Goal: Navigation & Orientation: Find specific page/section

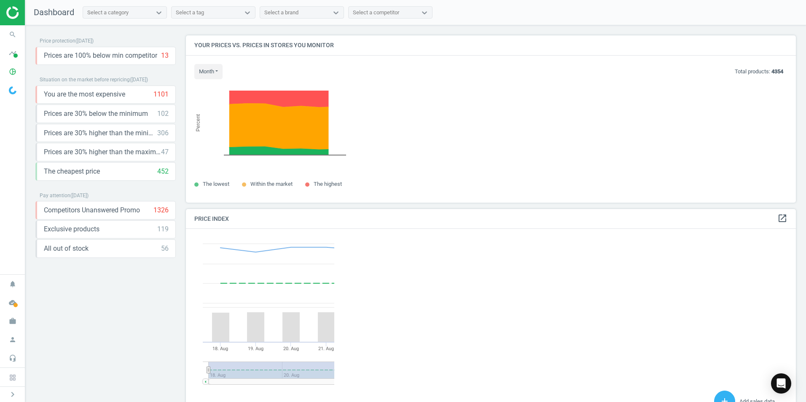
scroll to position [207, 617]
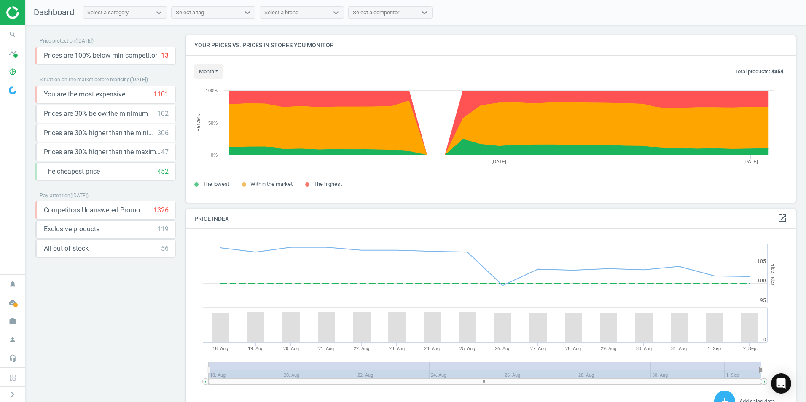
click at [9, 13] on img at bounding box center [36, 12] width 60 height 13
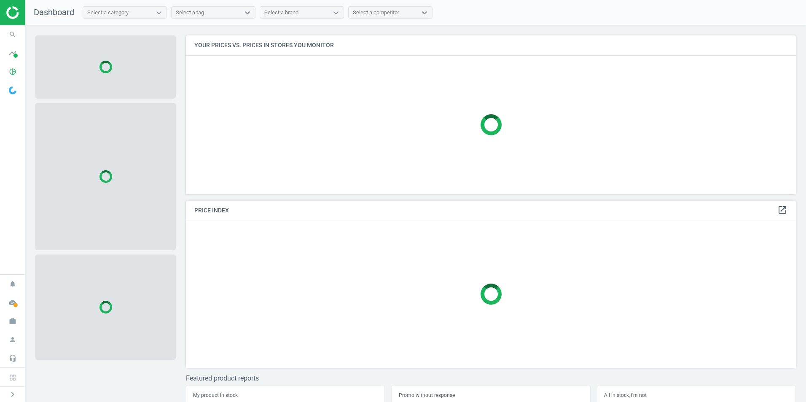
scroll to position [172, 617]
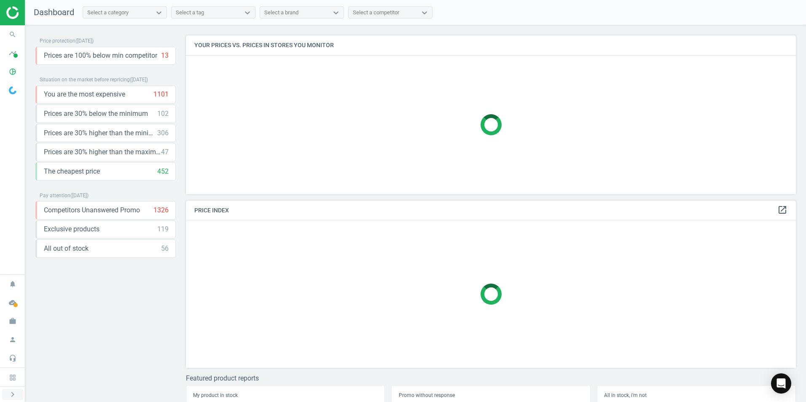
click at [11, 394] on icon "chevron_right" at bounding box center [13, 395] width 10 height 10
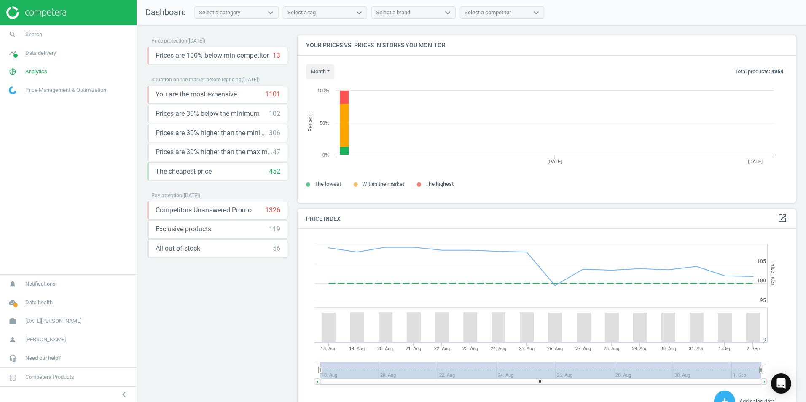
scroll to position [180, 505]
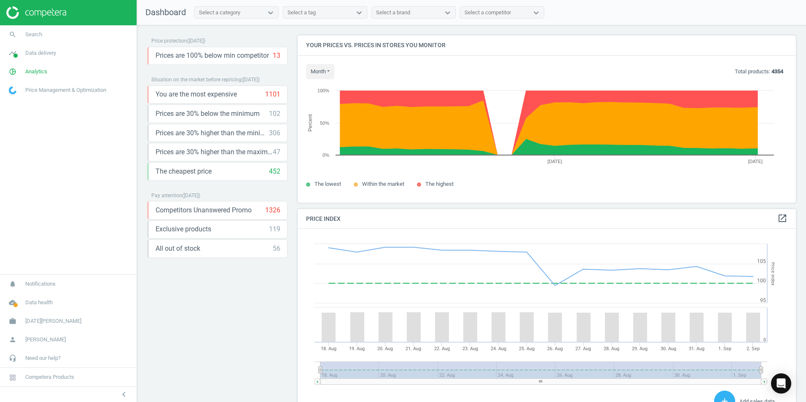
click at [44, 10] on img at bounding box center [36, 12] width 60 height 13
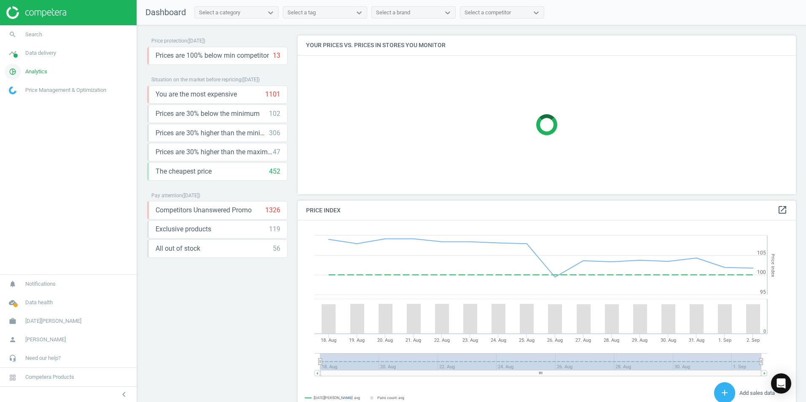
scroll to position [180, 505]
